Goal: Navigation & Orientation: Find specific page/section

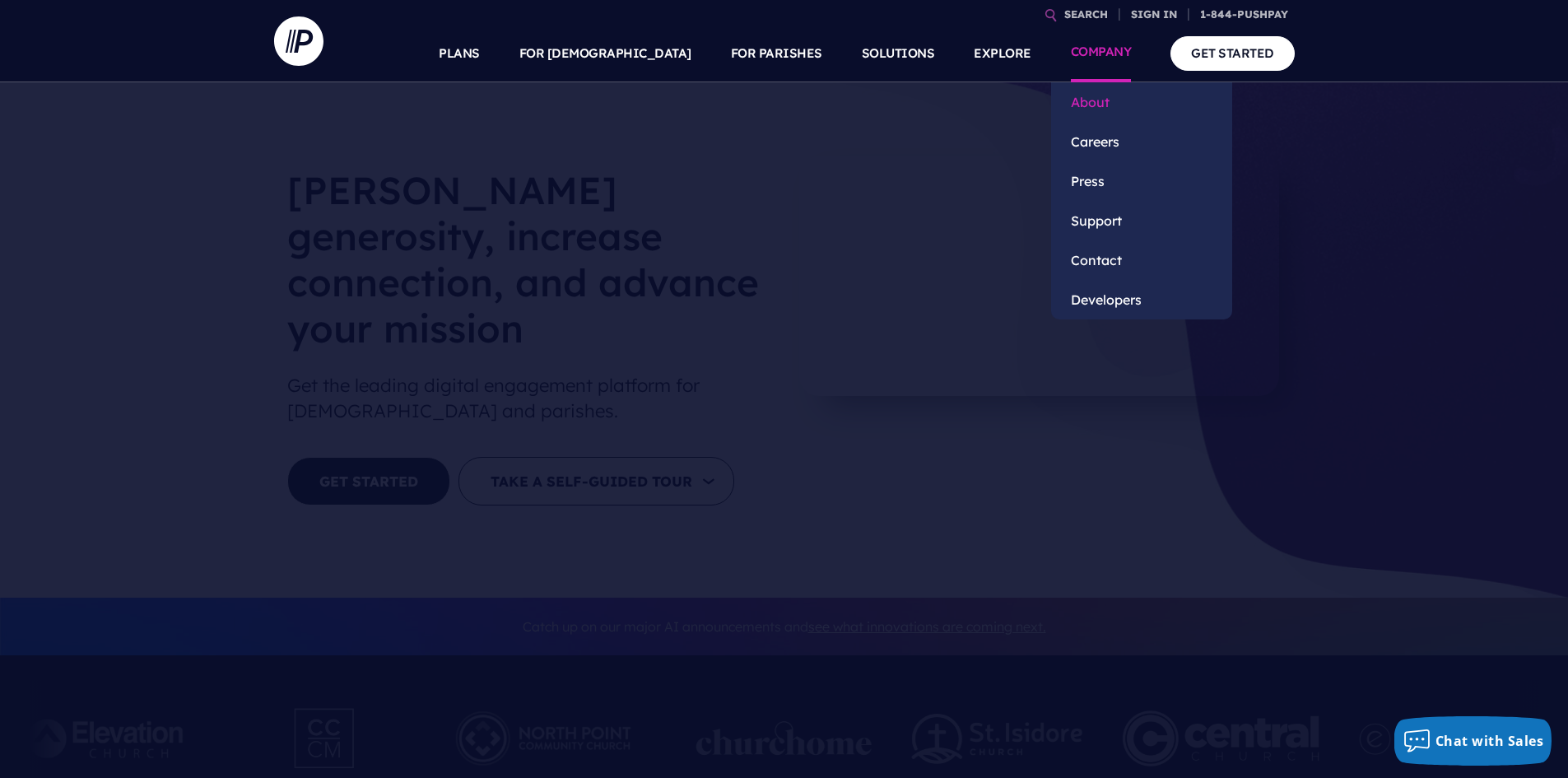
click at [1111, 105] on link "About" at bounding box center [1142, 102] width 181 height 39
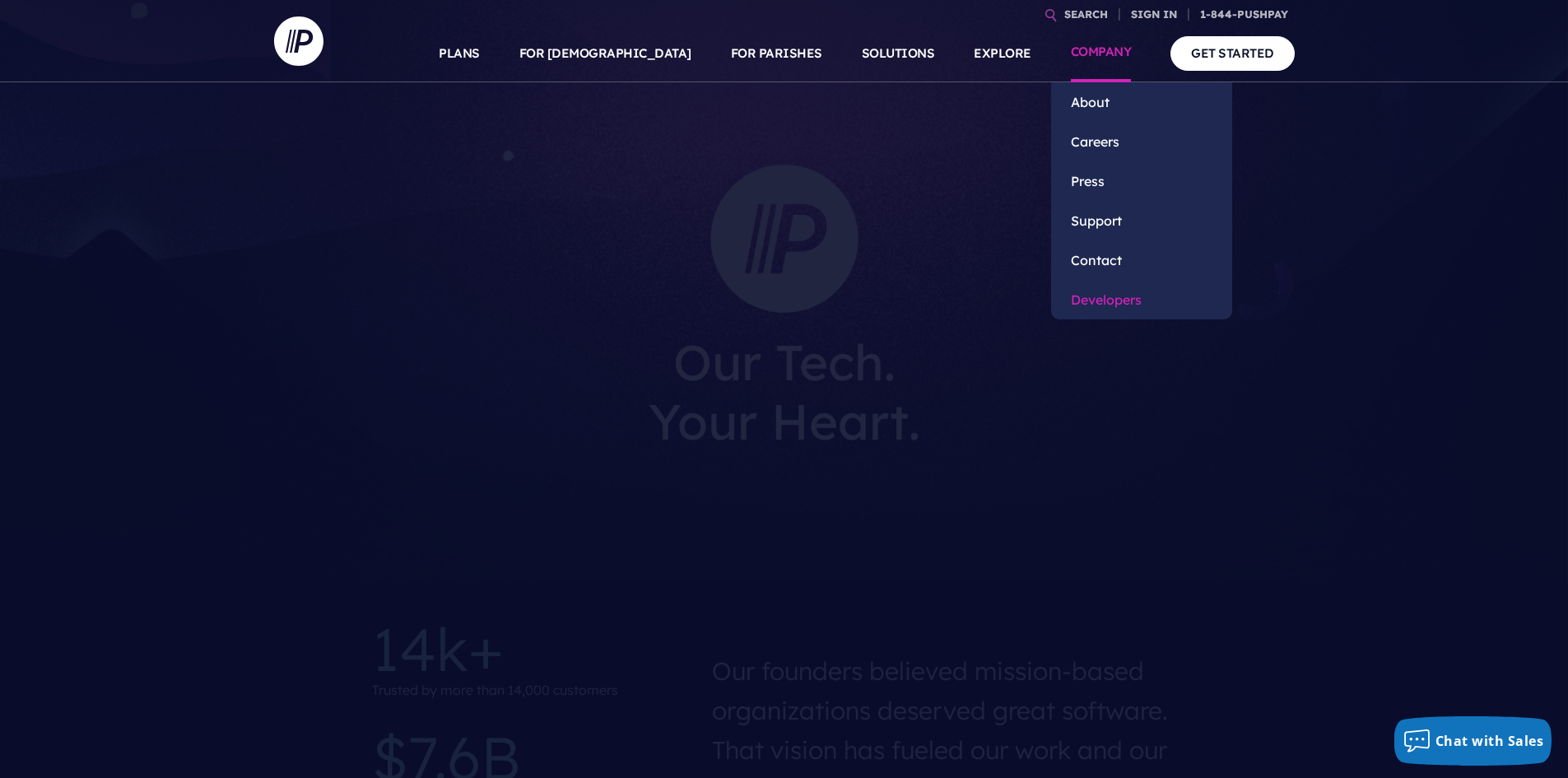
click at [1113, 302] on link "Developers" at bounding box center [1142, 299] width 181 height 39
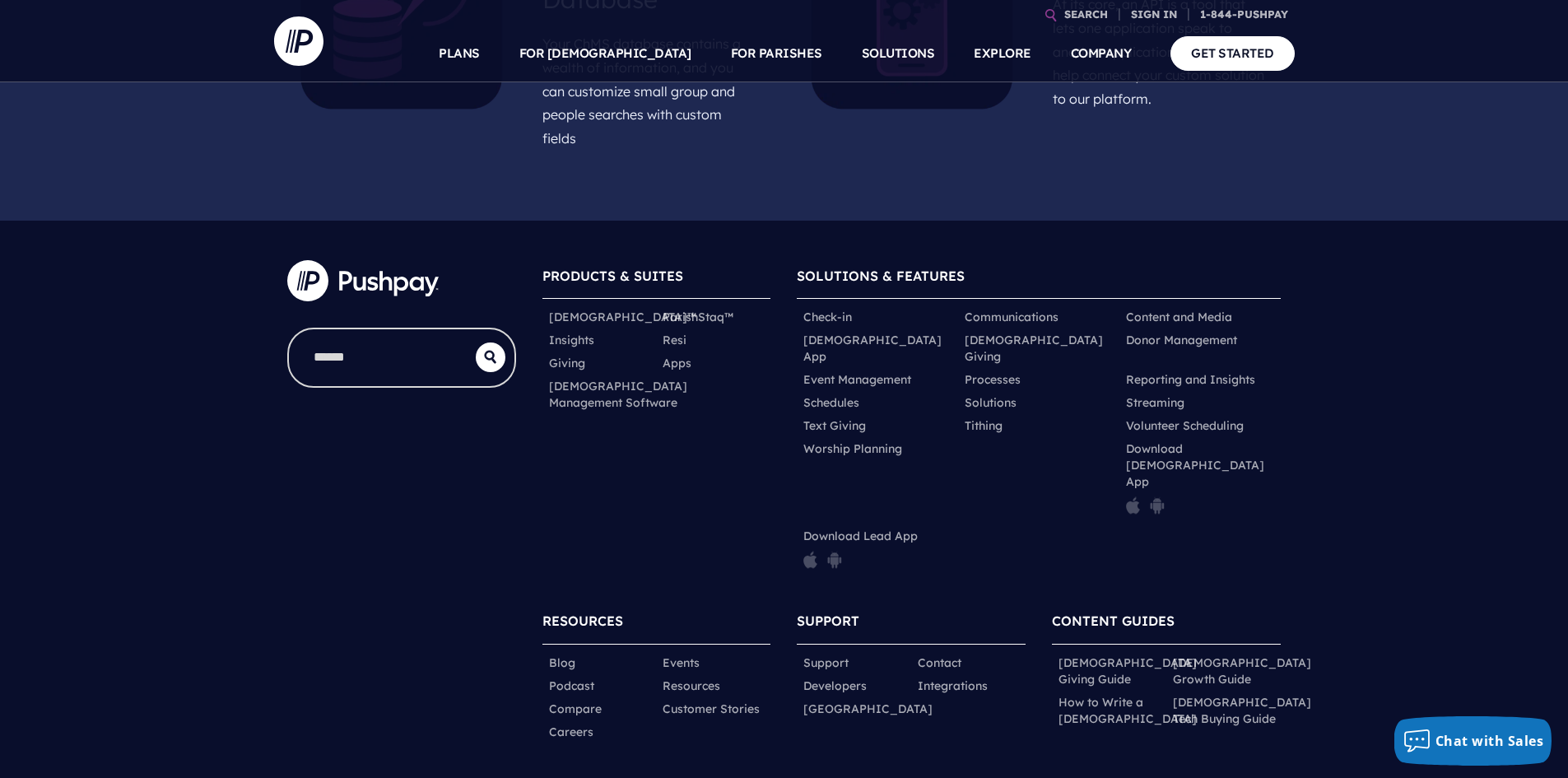
scroll to position [1244, 0]
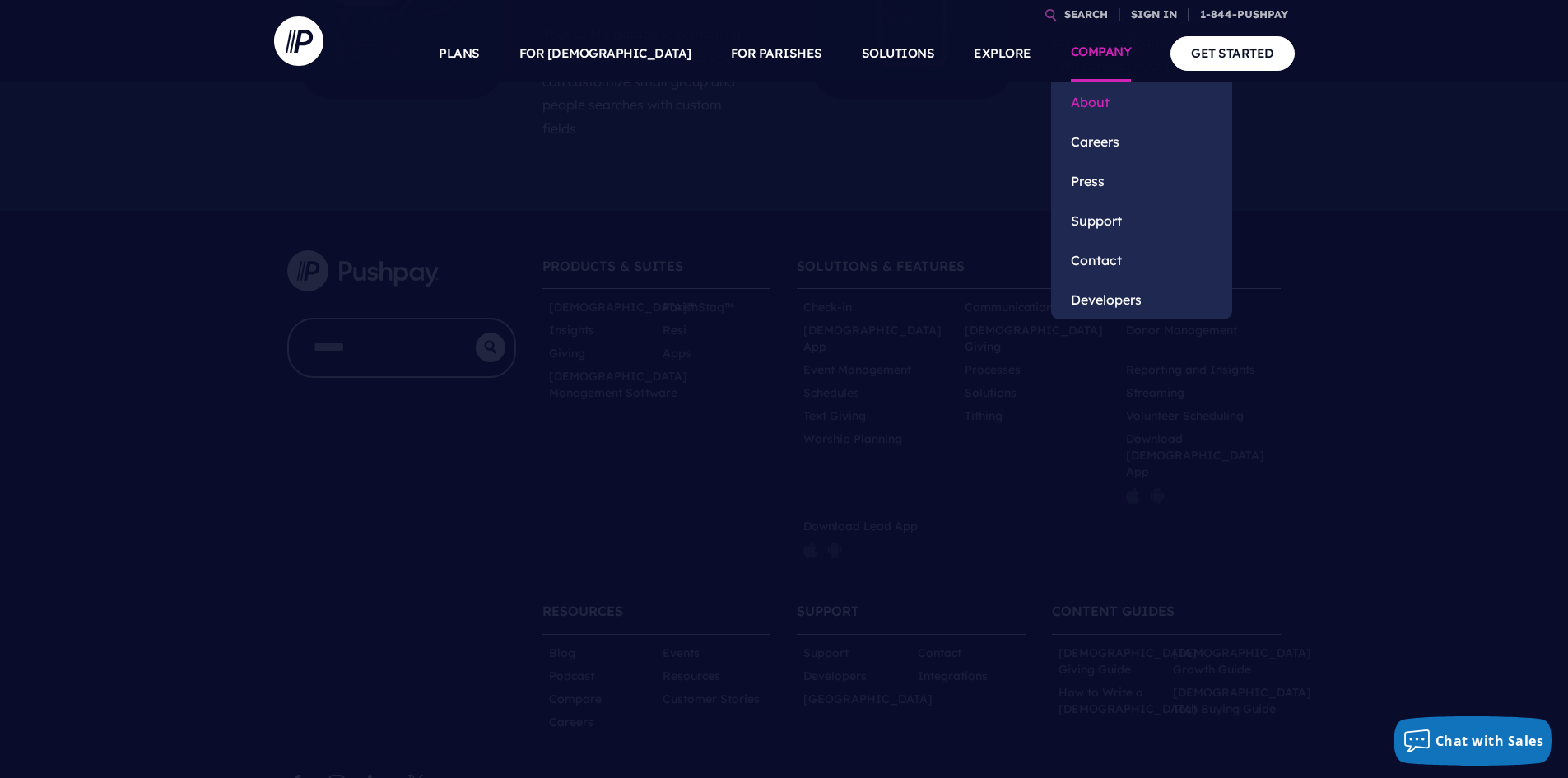
click at [1097, 112] on link "About" at bounding box center [1142, 102] width 181 height 39
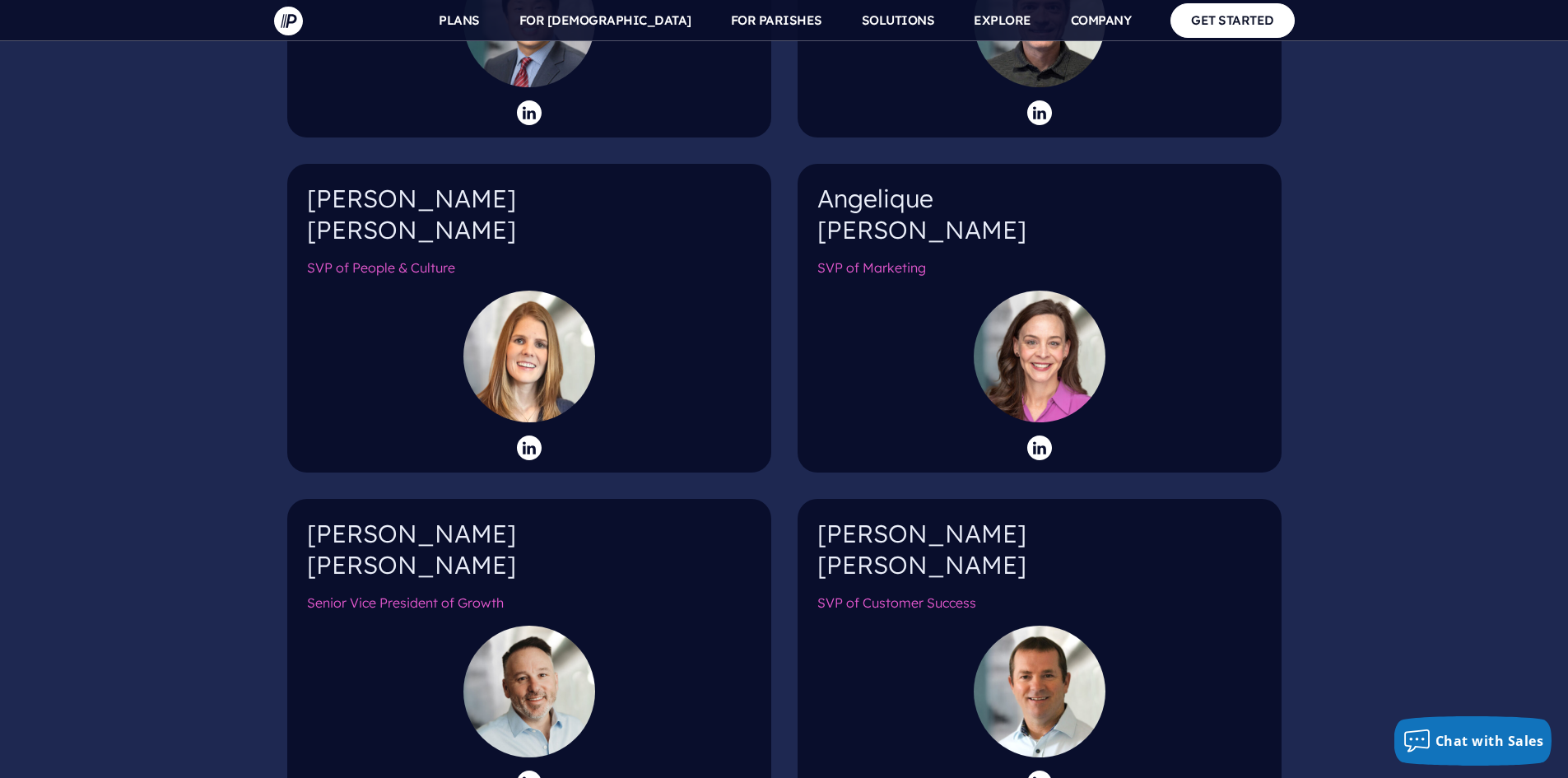
scroll to position [2716, 0]
